Goal: Transaction & Acquisition: Purchase product/service

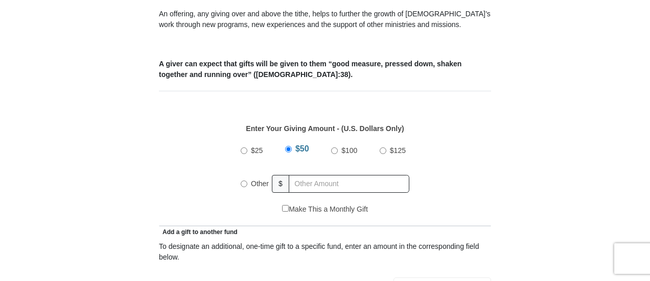
scroll to position [454, 0]
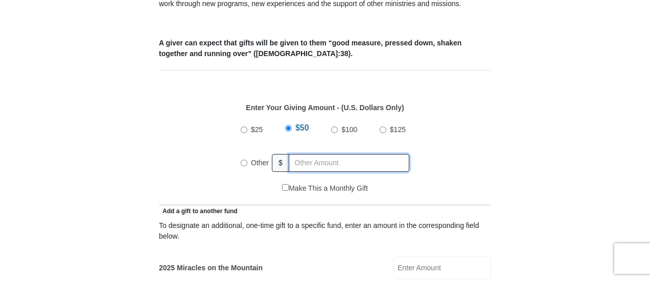
radio input "true"
click at [314, 154] on input "text" at bounding box center [350, 163] width 117 height 18
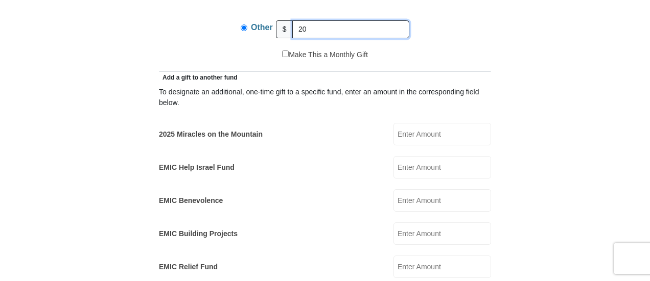
scroll to position [607, 0]
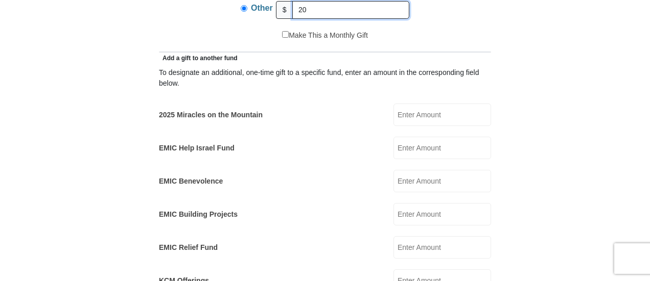
type input "20"
click at [418, 105] on input "2025 Miracles on the Mountain" at bounding box center [442, 115] width 98 height 22
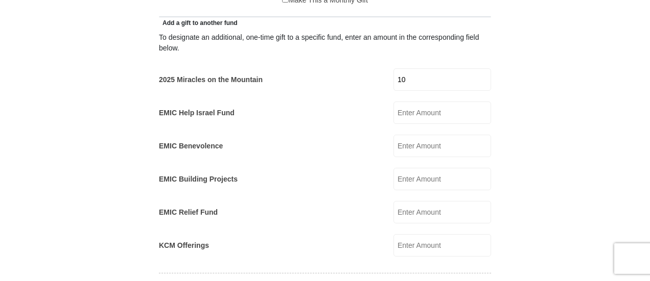
scroll to position [659, 0]
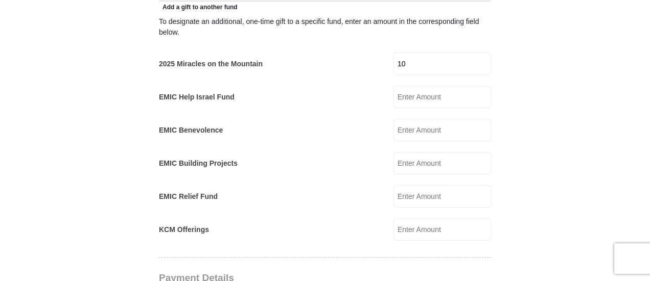
type input "10"
click at [415, 219] on input "KCM Offerings" at bounding box center [442, 230] width 98 height 22
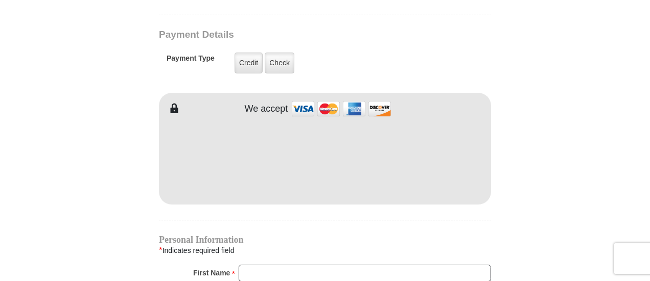
scroll to position [914, 0]
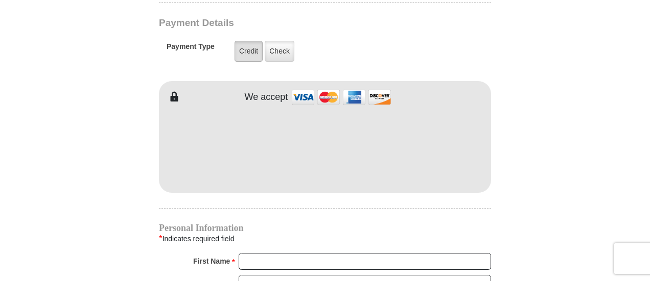
type input "10"
click at [246, 41] on label "Credit" at bounding box center [248, 51] width 28 height 21
click at [0, 0] on input "Credit" at bounding box center [0, 0] width 0 height 0
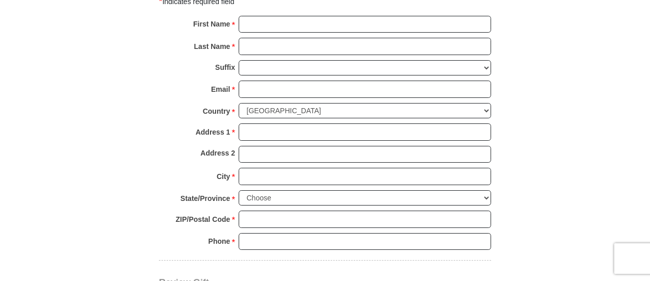
scroll to position [1169, 0]
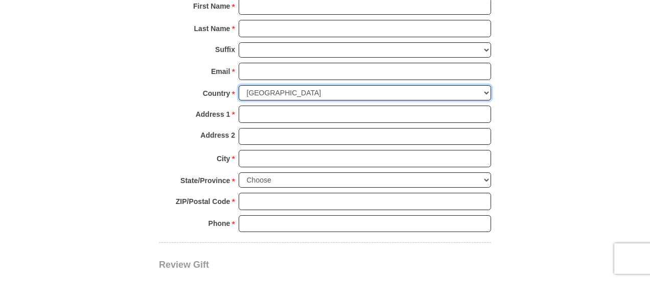
click at [484, 85] on select "[GEOGRAPHIC_DATA] [GEOGRAPHIC_DATA] [GEOGRAPHIC_DATA] [GEOGRAPHIC_DATA] [GEOGRA…" at bounding box center [365, 93] width 252 height 16
select select "GB"
click at [239, 85] on select "[GEOGRAPHIC_DATA] [GEOGRAPHIC_DATA] [GEOGRAPHIC_DATA] [GEOGRAPHIC_DATA] [GEOGRA…" at bounding box center [365, 93] width 252 height 16
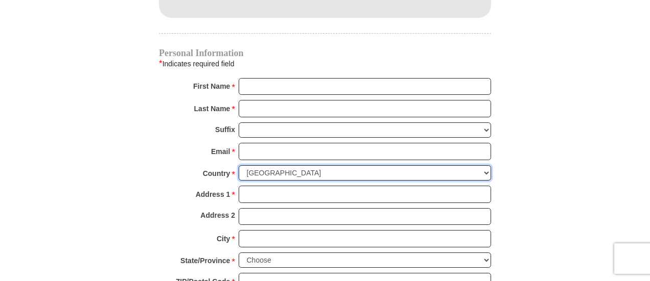
scroll to position [965, 0]
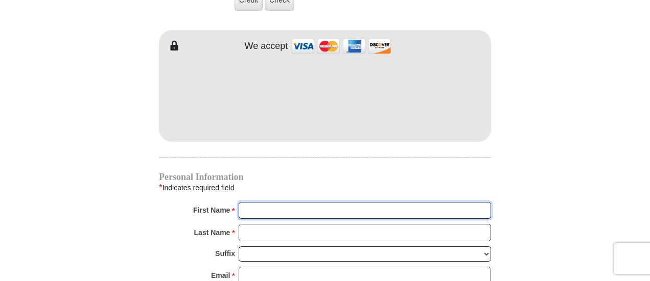
click at [278, 202] on input "First Name *" at bounding box center [365, 210] width 252 height 17
type input "VICTORIA"
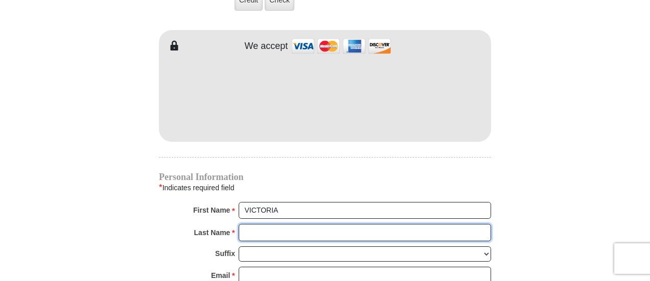
click at [254, 224] on input "Last Name *" at bounding box center [365, 232] width 252 height 17
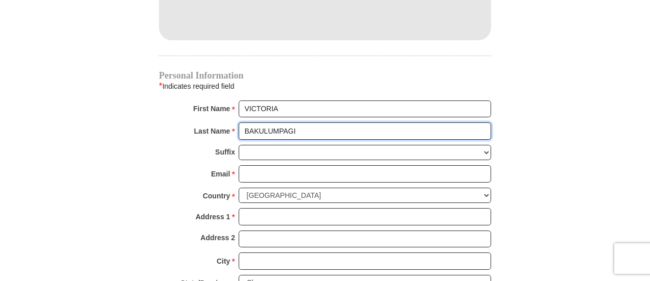
scroll to position [1067, 0]
type input "BAKULUMPAGI"
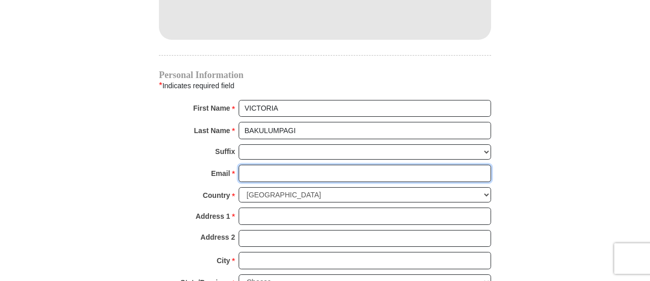
click at [256, 165] on input "Email *" at bounding box center [365, 173] width 252 height 17
type input "[EMAIL_ADDRESS][DOMAIN_NAME]"
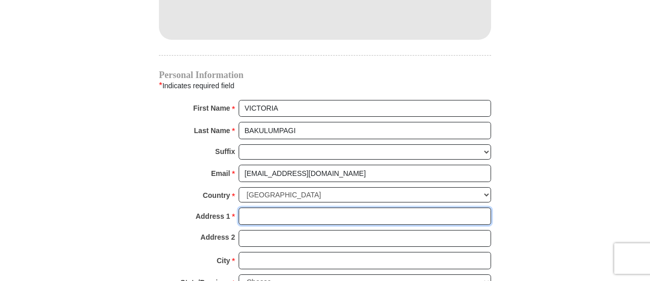
type input "[STREET_ADDRESS]"
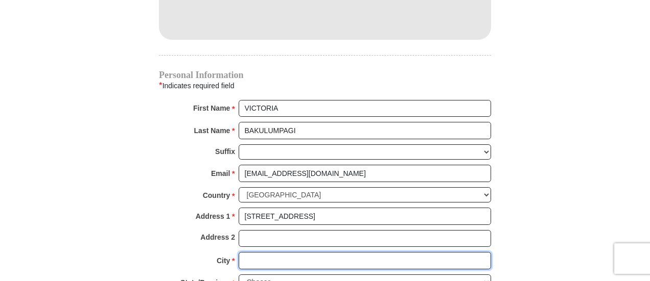
type input "LENHAM, [GEOGRAPHIC_DATA]"
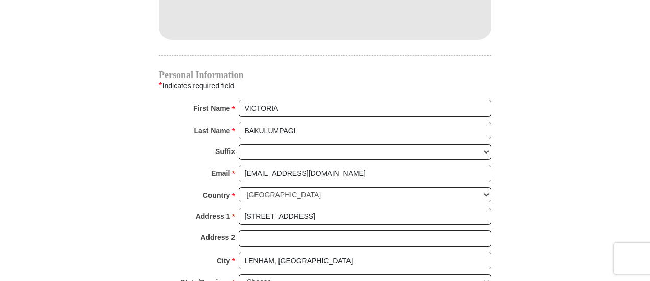
type input "ME17 2FP"
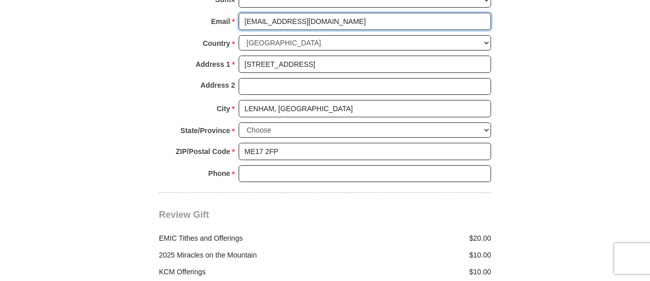
scroll to position [1221, 0]
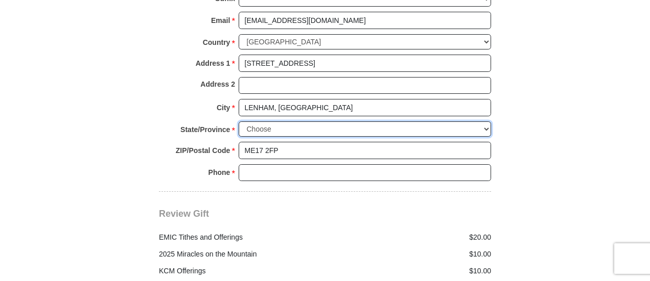
click at [299, 122] on select "Choose Antrim [GEOGRAPHIC_DATA] [GEOGRAPHIC_DATA] [GEOGRAPHIC_DATA] [GEOGRAPHIC…" at bounding box center [365, 130] width 252 height 16
select select "KENT"
click at [239, 122] on select "Choose Antrim [GEOGRAPHIC_DATA] [GEOGRAPHIC_DATA] [GEOGRAPHIC_DATA] [GEOGRAPHIC…" at bounding box center [365, 130] width 252 height 16
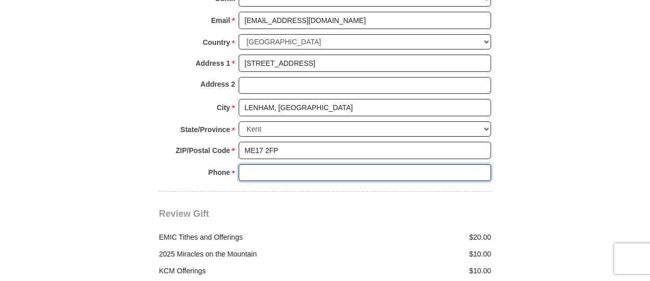
click at [267, 165] on input "Phone * *" at bounding box center [365, 173] width 252 height 17
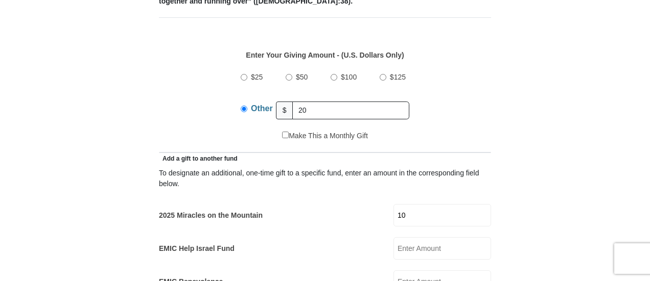
scroll to position [505, 0]
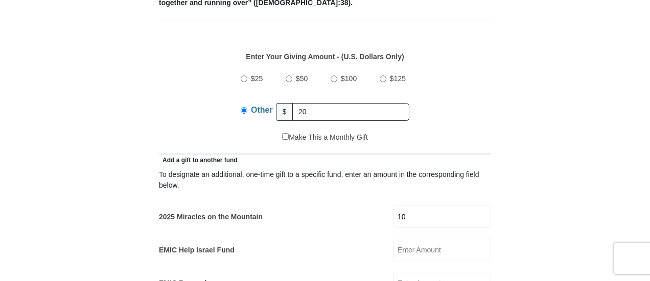
type input "[PHONE_NUMBER]"
click at [308, 103] on input "20" at bounding box center [350, 112] width 117 height 18
type input "2"
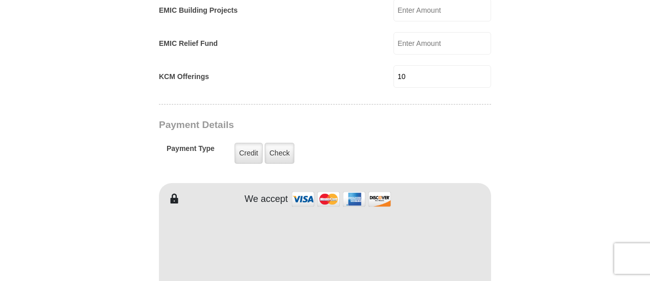
scroll to position [863, 0]
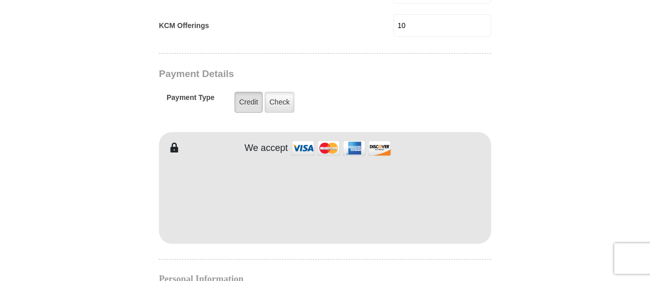
type input "10"
click at [246, 92] on label "Credit" at bounding box center [248, 102] width 28 height 21
click at [0, 0] on input "Credit" at bounding box center [0, 0] width 0 height 0
click at [513, 132] on form "[GEOGRAPHIC_DATA][DEMOGRAPHIC_DATA] Online Giving Because of gifts like yours, …" at bounding box center [325, 3] width 582 height 1561
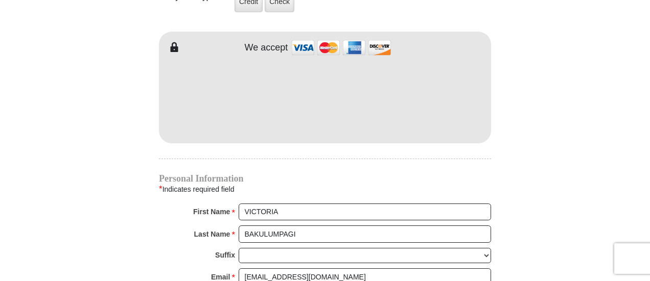
scroll to position [965, 0]
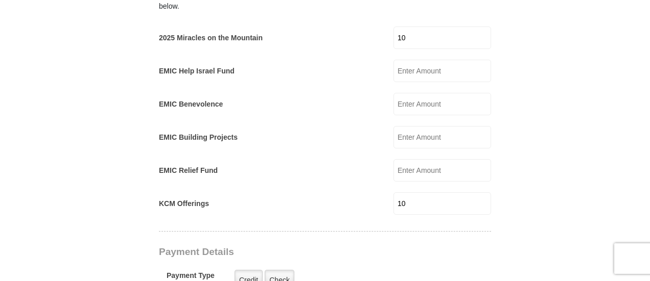
scroll to position [710, 0]
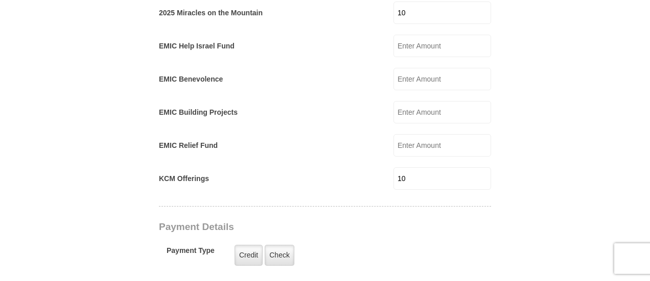
click at [439, 168] on input "10" at bounding box center [442, 179] width 98 height 22
type input "1"
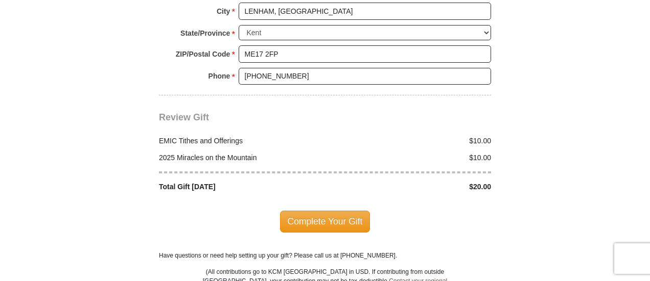
scroll to position [1374, 0]
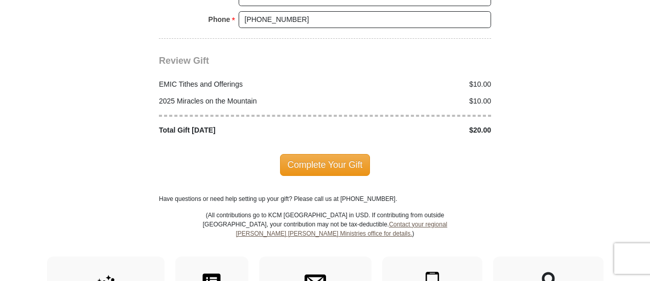
click at [342, 154] on span "Complete Your Gift" at bounding box center [325, 164] width 90 height 21
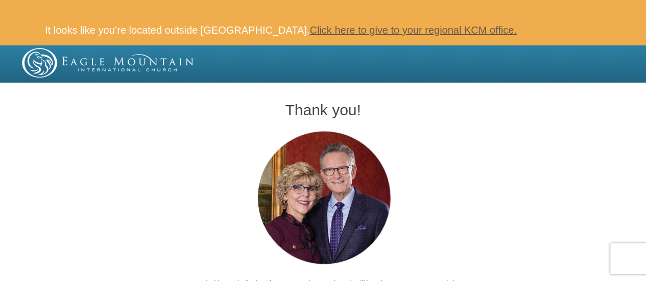
click at [68, 159] on div "Thank you! We stand with you believing that as you give to others it will be gi…" at bounding box center [323, 215] width 646 height 259
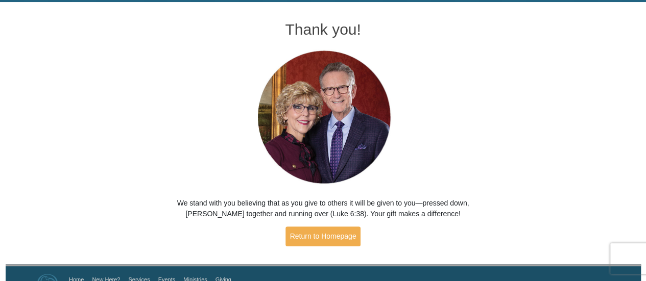
scroll to position [102, 0]
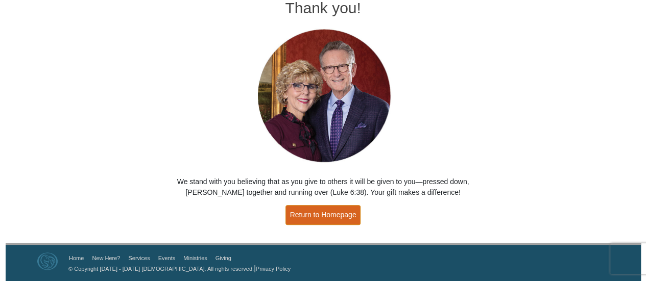
click at [312, 218] on link "Return to Homepage" at bounding box center [324, 215] width 76 height 20
